Goal: Information Seeking & Learning: Learn about a topic

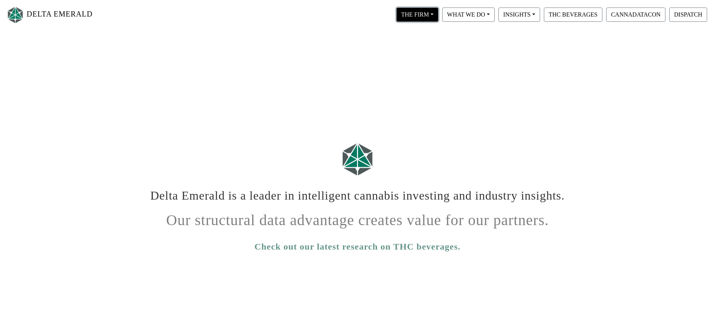
click at [422, 15] on button "THE FIRM" at bounding box center [417, 15] width 42 height 14
click at [425, 44] on link "Our People" at bounding box center [424, 46] width 59 height 12
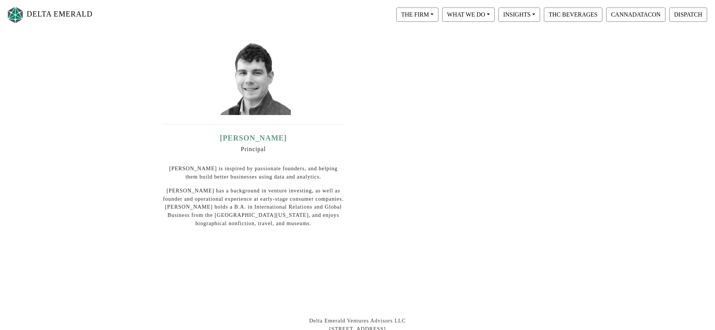
scroll to position [375, 0]
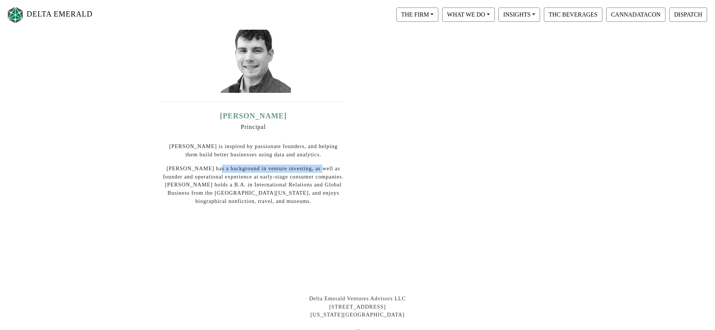
drag, startPoint x: 212, startPoint y: 157, endPoint x: 312, endPoint y: 161, distance: 100.0
click at [312, 164] on p "Mike has a background in venture investing, as well as founder and operational …" at bounding box center [254, 184] width 182 height 41
click at [250, 112] on link "Michael Smith" at bounding box center [253, 116] width 65 height 8
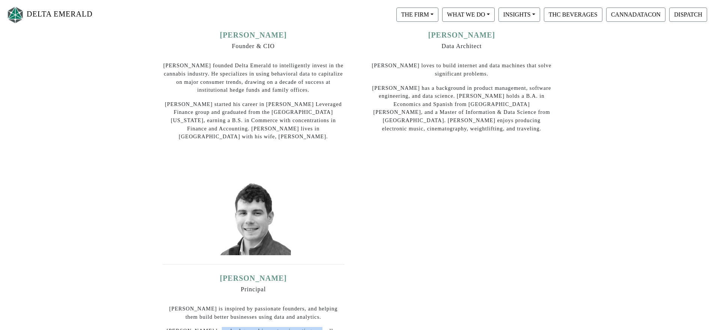
scroll to position [113, 0]
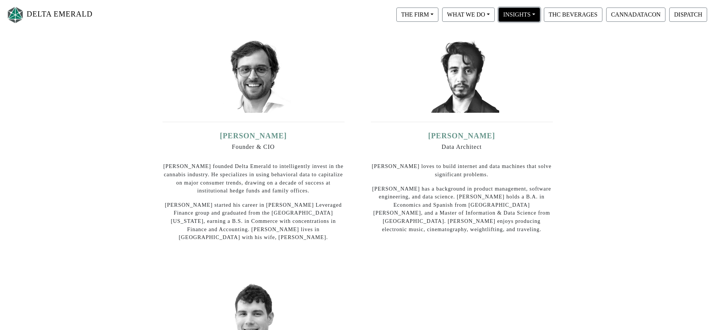
click at [503, 19] on button "INSIGHTS" at bounding box center [520, 15] width 42 height 14
click at [495, 18] on div "WHAT WE DO Private Equity Proprietary Data Digital Infrastructure" at bounding box center [468, 15] width 56 height 18
click at [488, 18] on button "WHAT WE DO" at bounding box center [468, 15] width 53 height 14
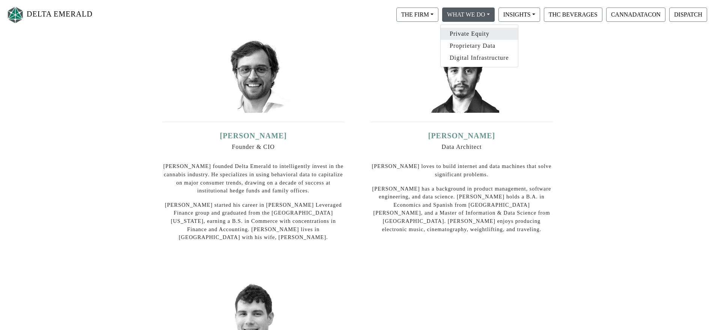
click at [490, 33] on link "Private Equity" at bounding box center [479, 34] width 77 height 12
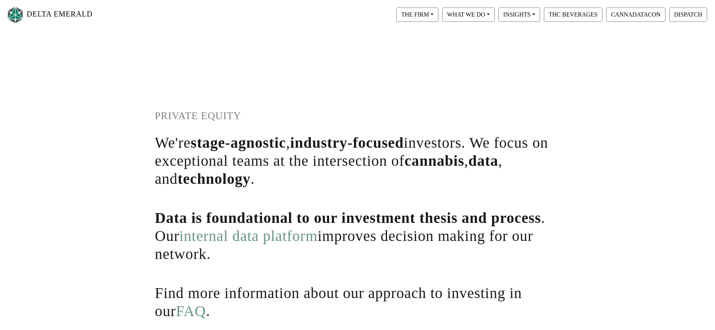
scroll to position [187, 0]
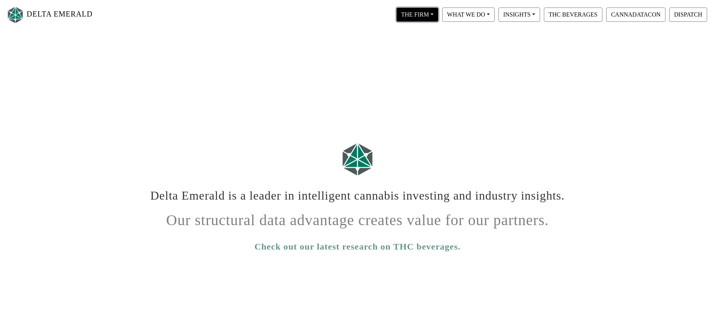
click at [427, 13] on button "THE FIRM" at bounding box center [417, 15] width 42 height 14
click at [421, 48] on link "Our People" at bounding box center [424, 46] width 59 height 12
